Goal: Complete application form

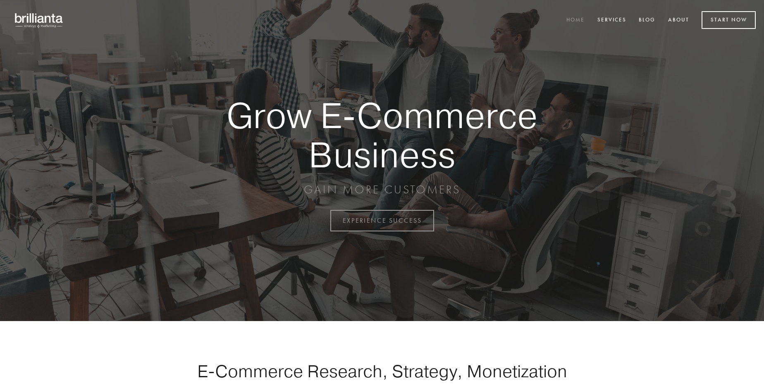
scroll to position [2167, 0]
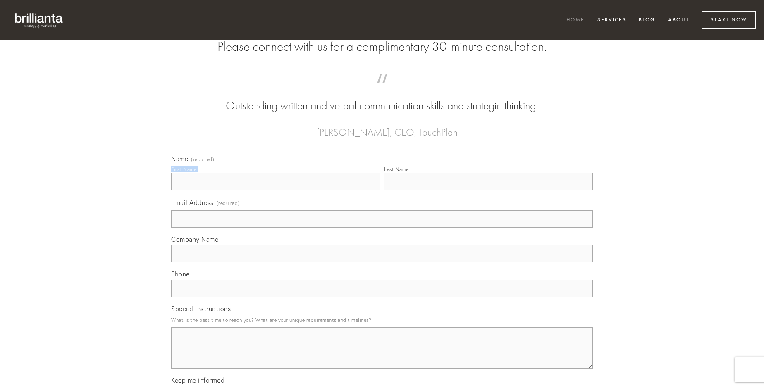
type input "[PERSON_NAME]"
click at [488, 190] on input "Last Name" at bounding box center [488, 181] width 209 height 17
type input "[PERSON_NAME]"
click at [382, 228] on input "Email Address (required)" at bounding box center [382, 218] width 422 height 17
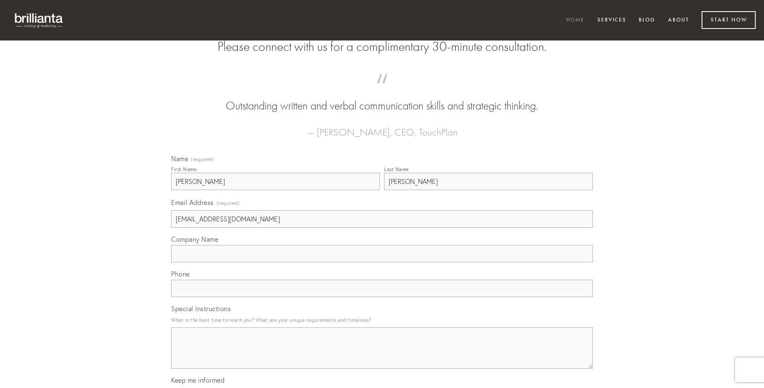
type input "[EMAIL_ADDRESS][DOMAIN_NAME]"
click at [382, 263] on input "Company Name" at bounding box center [382, 253] width 422 height 17
type input "candidus"
click at [382, 297] on input "text" at bounding box center [382, 288] width 422 height 17
click at [382, 356] on textarea "Special Instructions" at bounding box center [382, 347] width 422 height 41
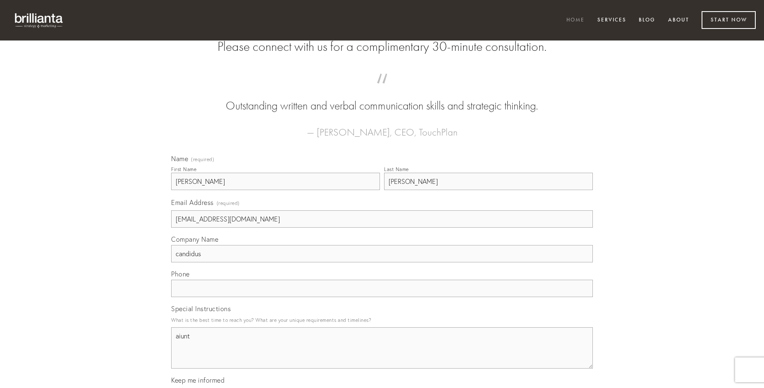
type textarea "aiunt"
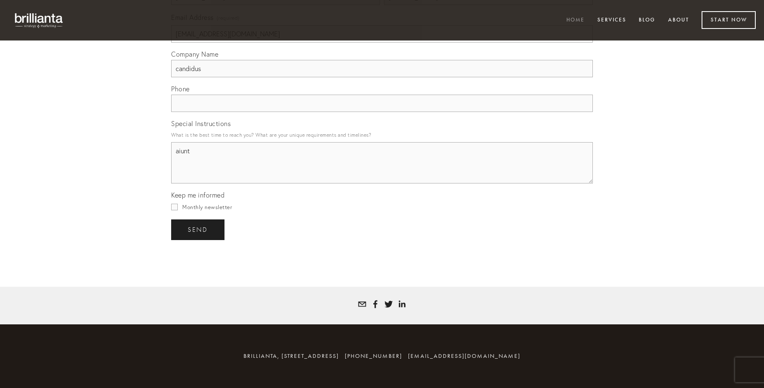
click at [198, 229] on span "send" at bounding box center [198, 229] width 20 height 7
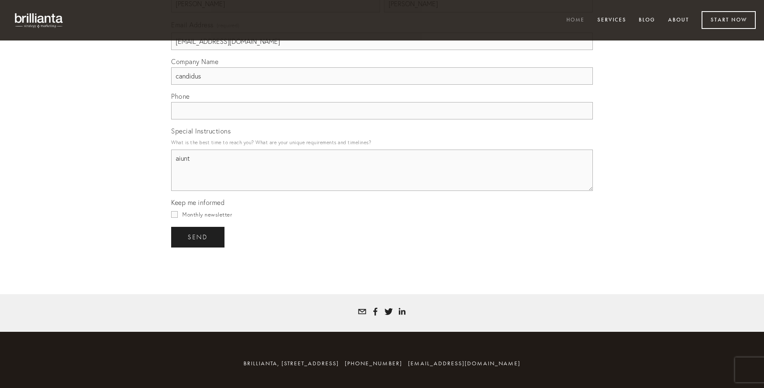
scroll to position [2143, 0]
